Goal: Information Seeking & Learning: Learn about a topic

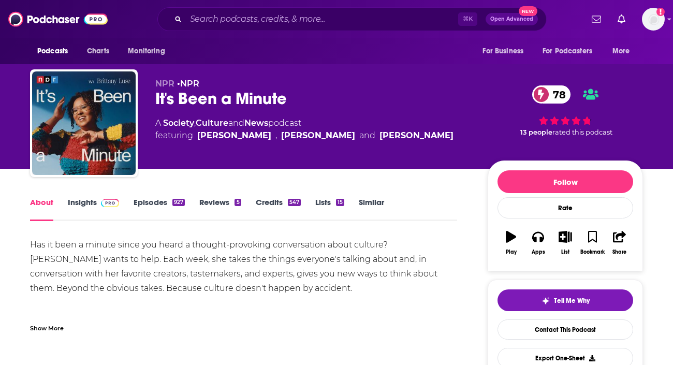
click at [207, 96] on div "It's Been a Minute 78" at bounding box center [313, 99] width 316 height 20
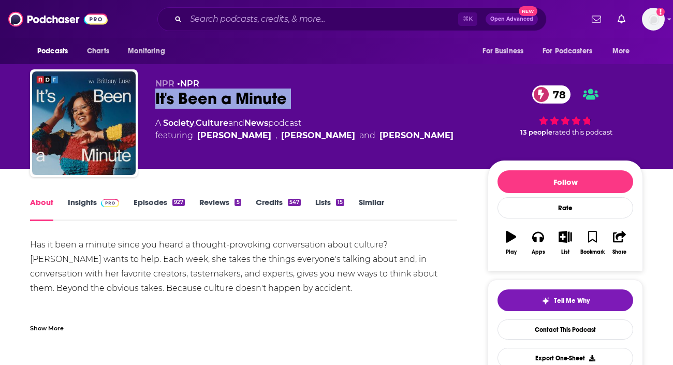
click at [207, 96] on div "It's Been a Minute 78" at bounding box center [313, 99] width 316 height 20
copy div "It's Been a Minute 78"
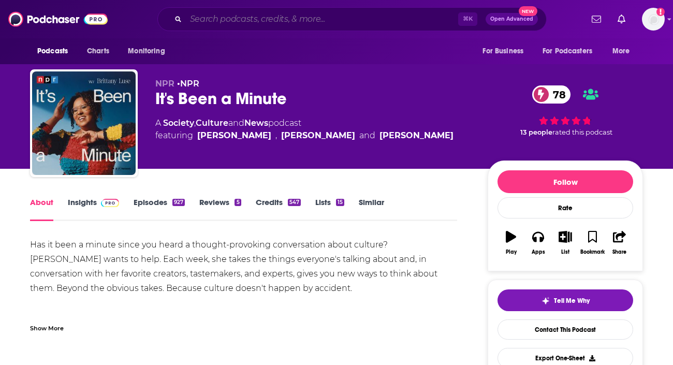
click at [224, 21] on input "Search podcasts, credits, & more..." at bounding box center [322, 19] width 272 height 17
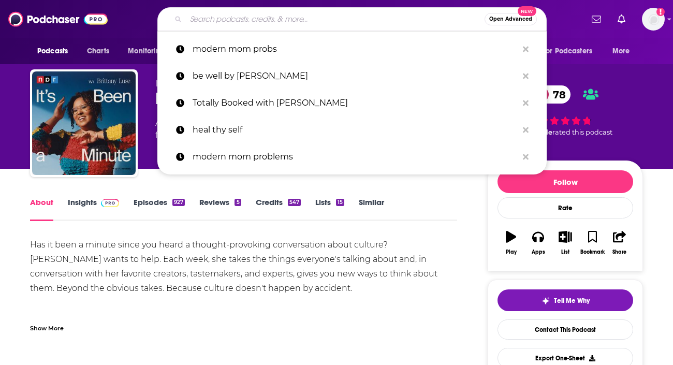
paste input "It's Been a Minute"
type input "It's Been a Minute"
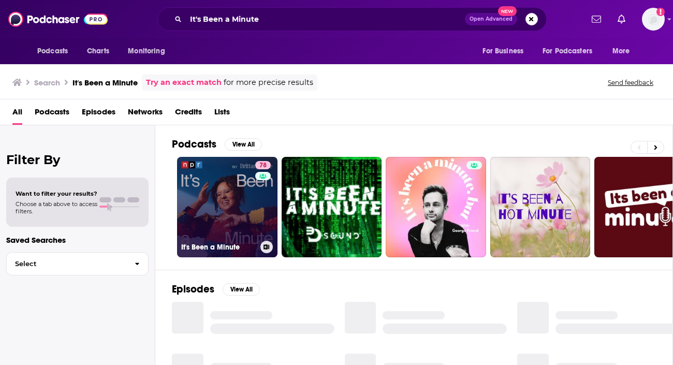
click at [245, 212] on link "78 It's Been a Minute" at bounding box center [227, 207] width 100 height 100
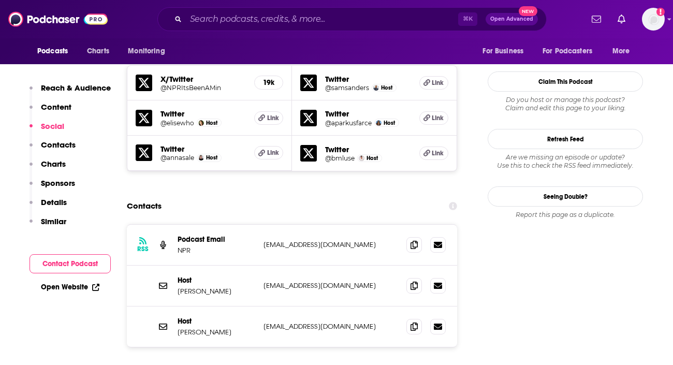
scroll to position [907, 0]
